Goal: Information Seeking & Learning: Learn about a topic

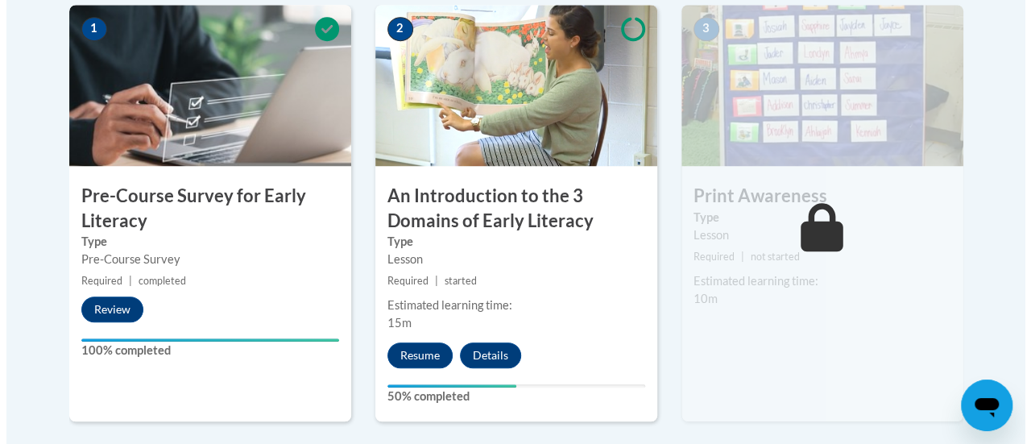
scroll to position [537, 0]
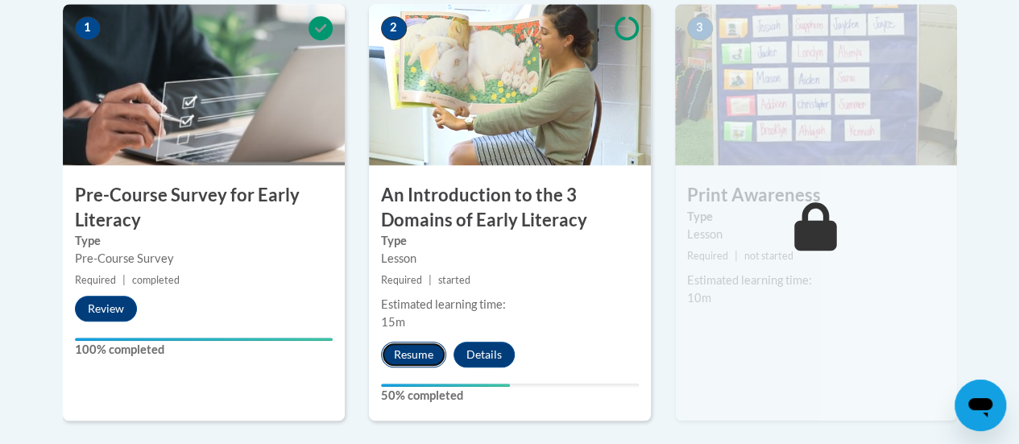
click at [408, 362] on button "Resume" at bounding box center [413, 355] width 65 height 26
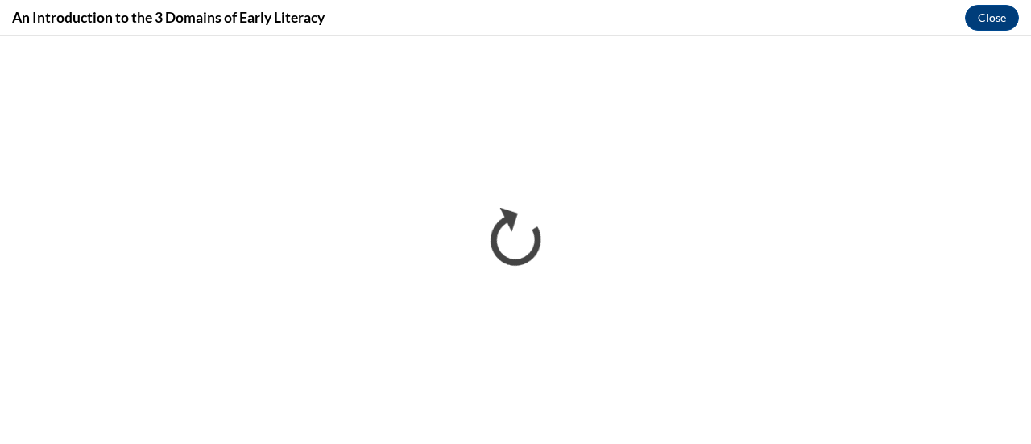
scroll to position [0, 0]
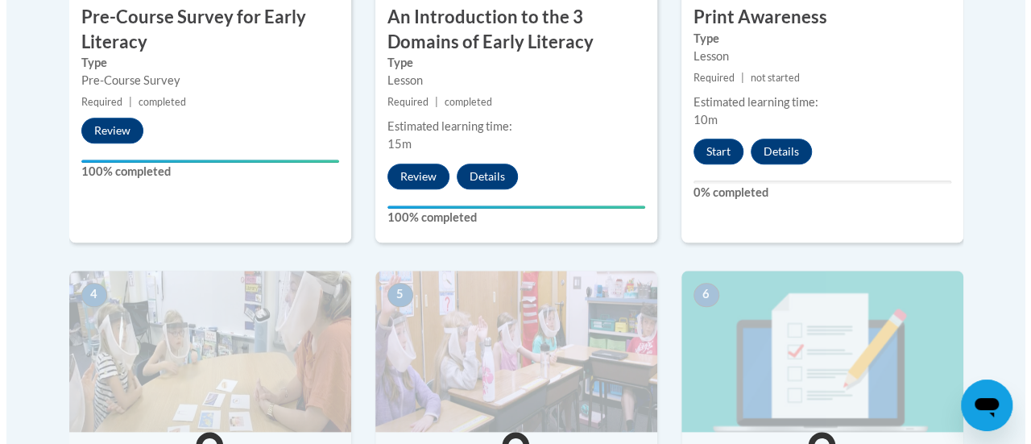
scroll to position [710, 0]
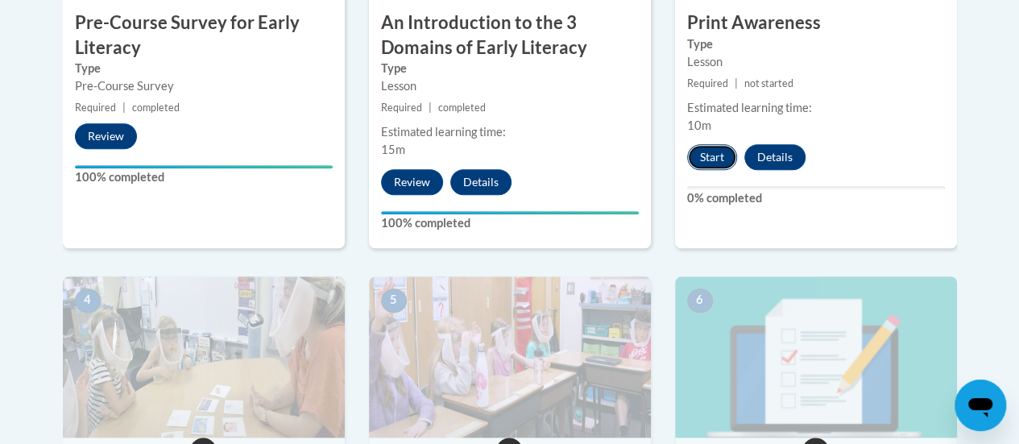
click at [714, 153] on button "Start" at bounding box center [712, 157] width 50 height 26
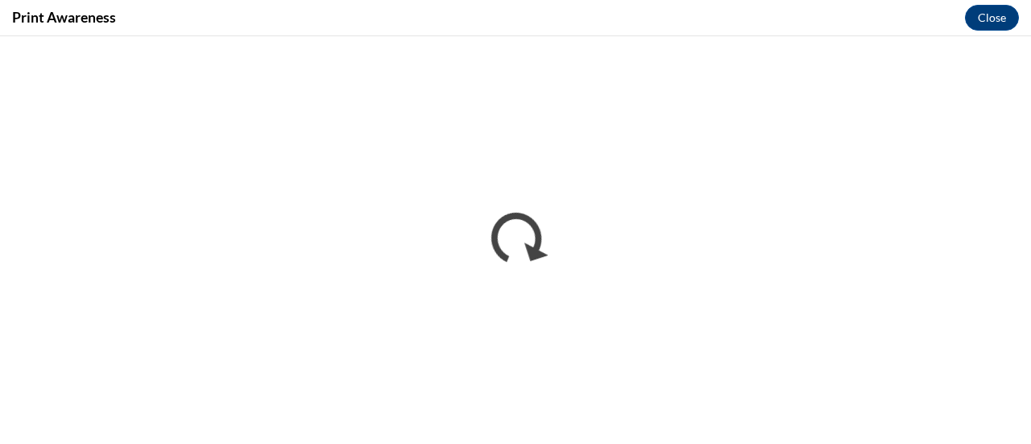
scroll to position [0, 0]
